Goal: Task Accomplishment & Management: Use online tool/utility

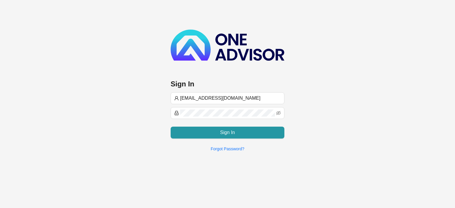
type input "[EMAIL_ADDRESS][DOMAIN_NAME]"
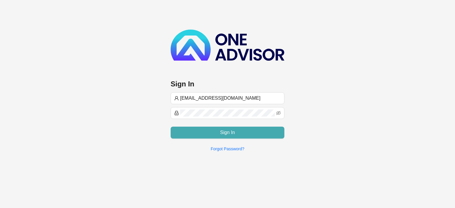
click at [243, 133] on button "Sign In" at bounding box center [228, 133] width 114 height 12
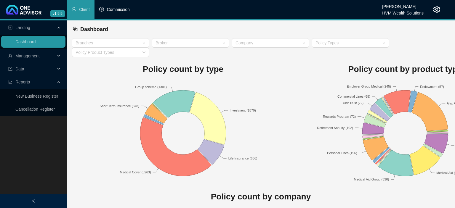
click at [122, 9] on span "Commission" at bounding box center [118, 9] width 23 height 5
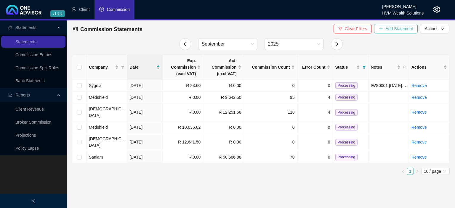
click at [389, 28] on span "Add Statement" at bounding box center [400, 28] width 28 height 7
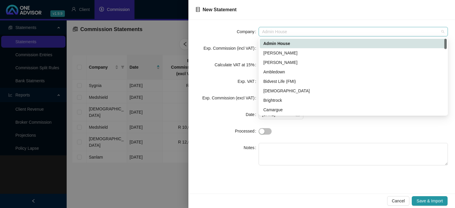
click at [299, 29] on span "Admin House" at bounding box center [353, 31] width 182 height 9
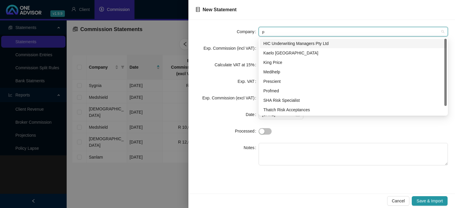
type input "pr"
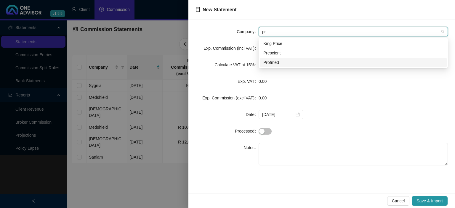
click at [271, 62] on div "Profmed" at bounding box center [353, 62] width 180 height 7
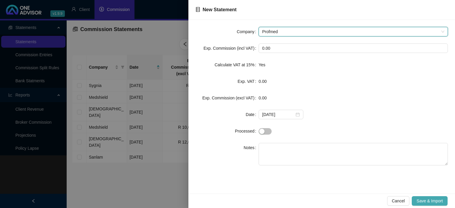
click at [432, 201] on span "Save & Import" at bounding box center [430, 201] width 26 height 7
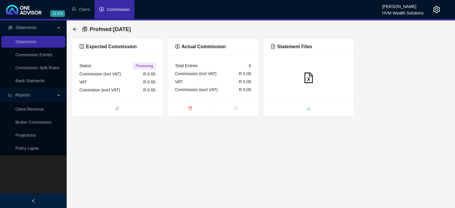
click at [300, 108] on span "upload" at bounding box center [309, 109] width 90 height 7
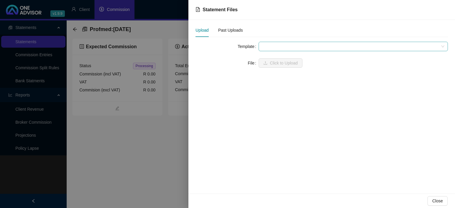
click at [266, 49] on span at bounding box center [353, 46] width 182 height 9
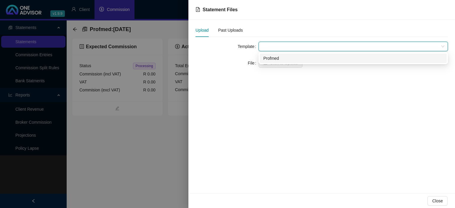
click at [267, 57] on div "Profmed" at bounding box center [353, 58] width 180 height 7
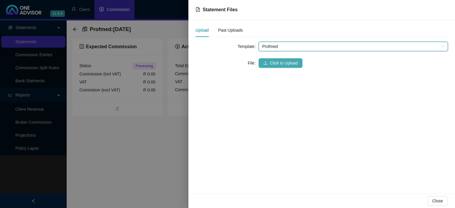
click at [268, 66] on button "Click to Upload" at bounding box center [281, 62] width 44 height 9
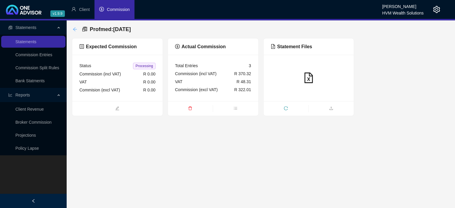
click at [76, 28] on icon "arrow-left" at bounding box center [75, 29] width 5 height 5
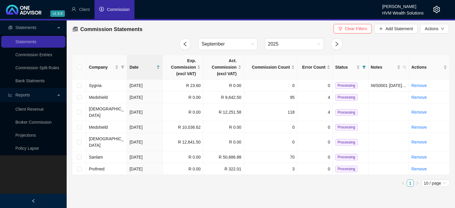
click at [438, 7] on icon "setting" at bounding box center [436, 9] width 7 height 7
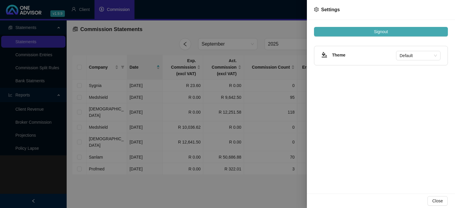
click at [382, 33] on span "Signout" at bounding box center [381, 31] width 14 height 7
